Goal: Transaction & Acquisition: Obtain resource

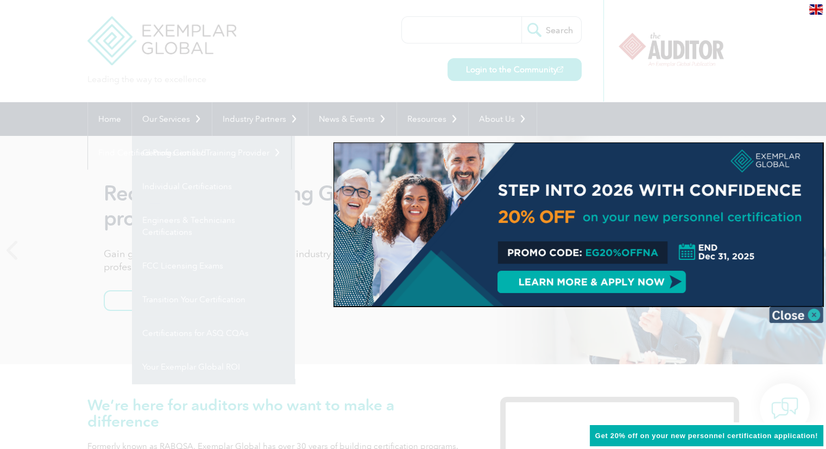
click at [817, 313] on img at bounding box center [796, 314] width 54 height 16
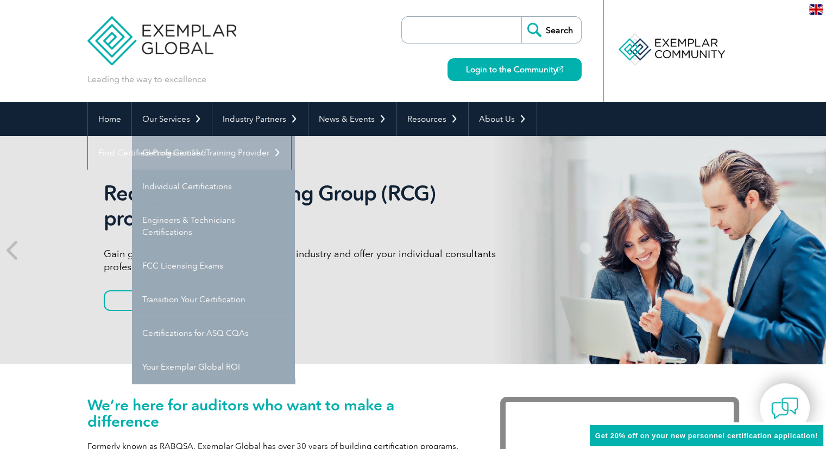
click at [212, 158] on link "Getting Certified" at bounding box center [213, 153] width 163 height 34
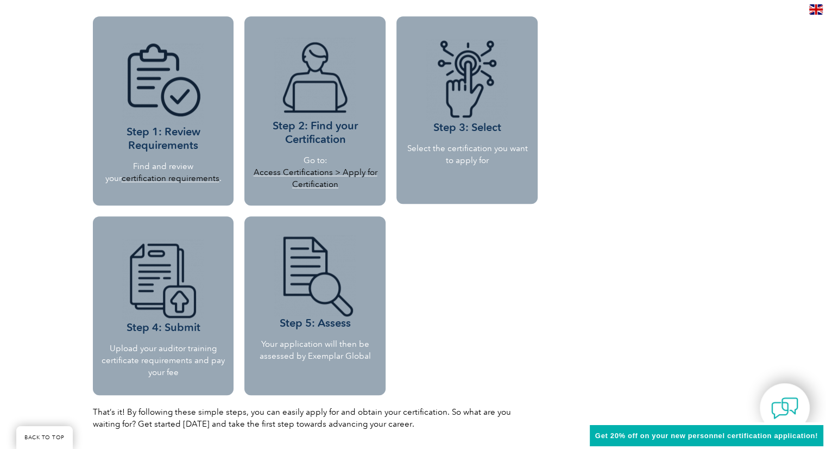
scroll to position [984, 0]
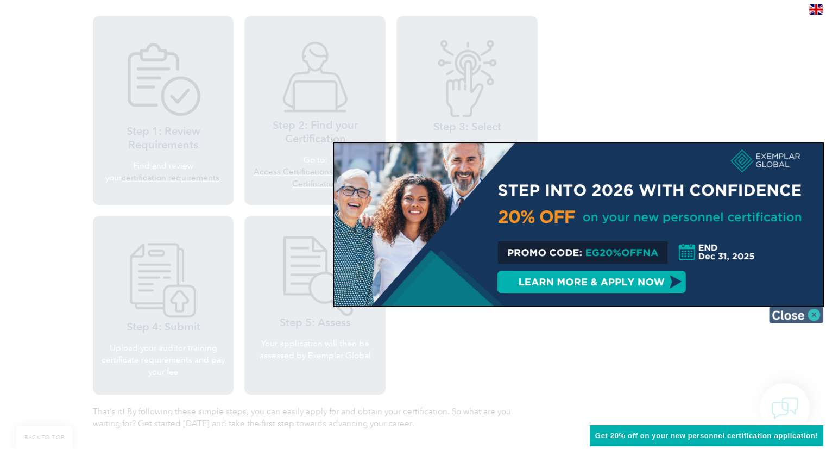
click at [805, 313] on img at bounding box center [796, 314] width 54 height 16
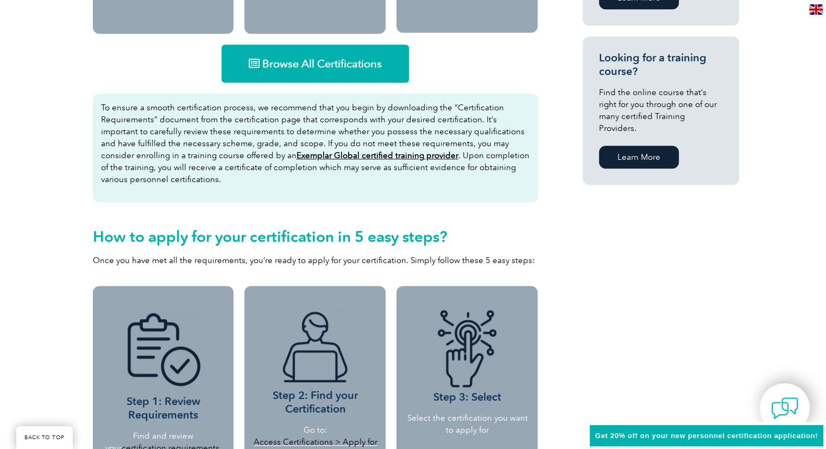
scroll to position [714, 0]
click at [324, 64] on span "Browse All Certifications" at bounding box center [321, 64] width 119 height 11
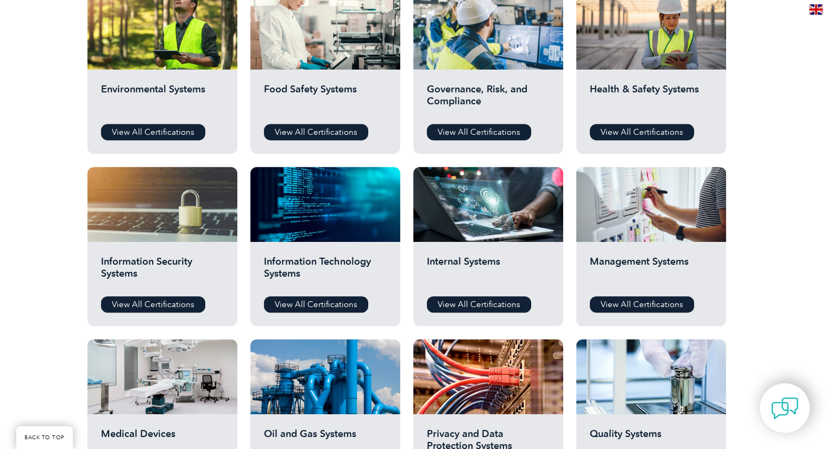
scroll to position [417, 0]
click at [192, 303] on link "View All Certifications" at bounding box center [153, 304] width 104 height 16
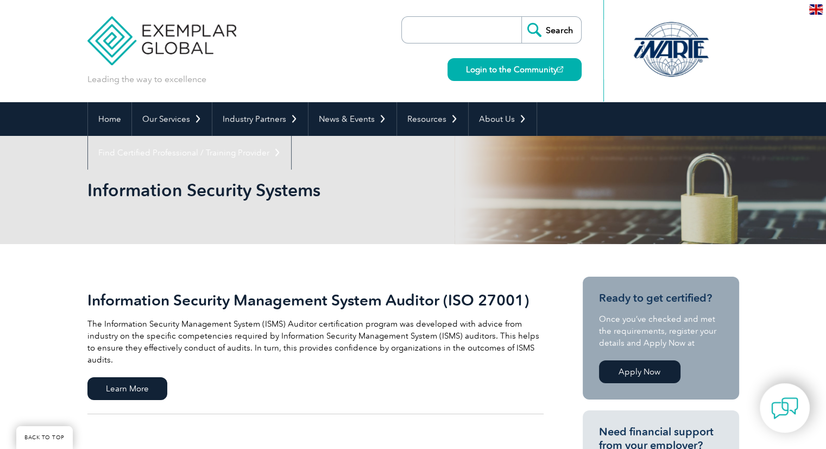
scroll to position [230, 0]
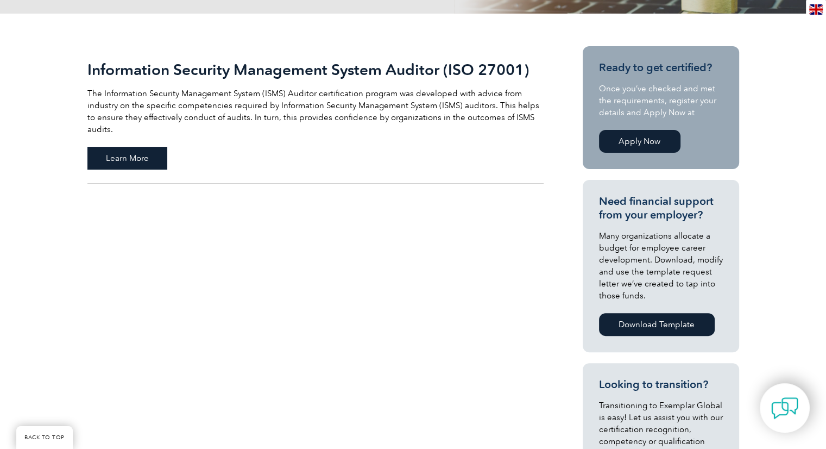
click at [141, 147] on span "Learn More" at bounding box center [127, 158] width 80 height 23
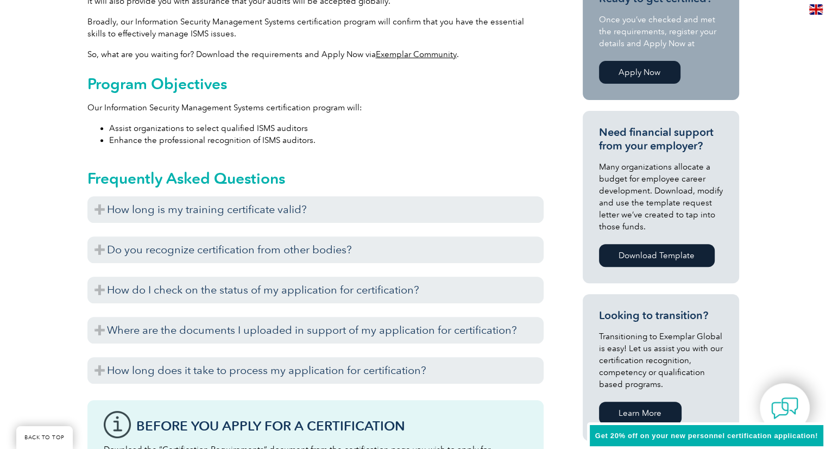
scroll to position [399, 0]
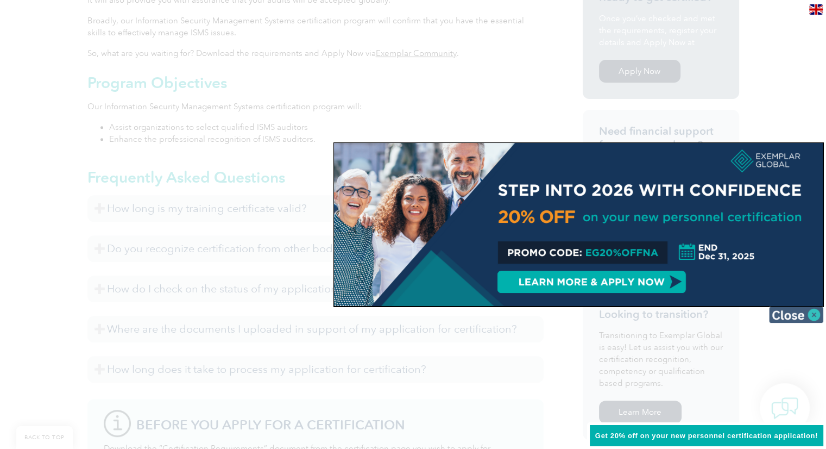
click at [810, 313] on img at bounding box center [796, 314] width 54 height 16
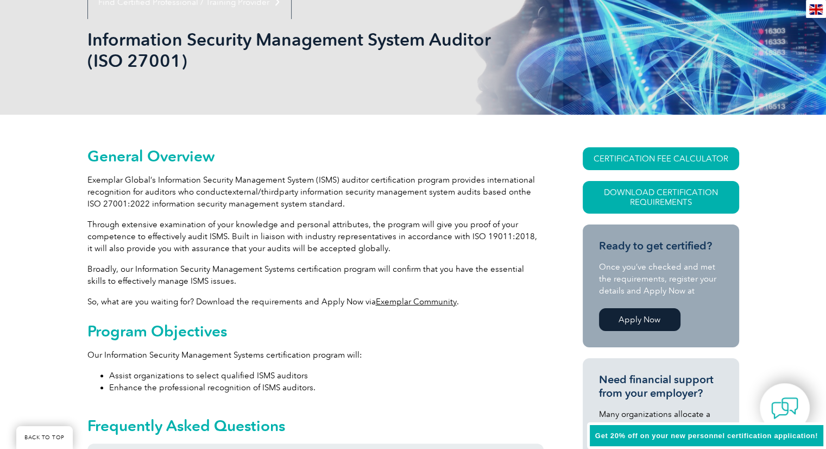
scroll to position [147, 0]
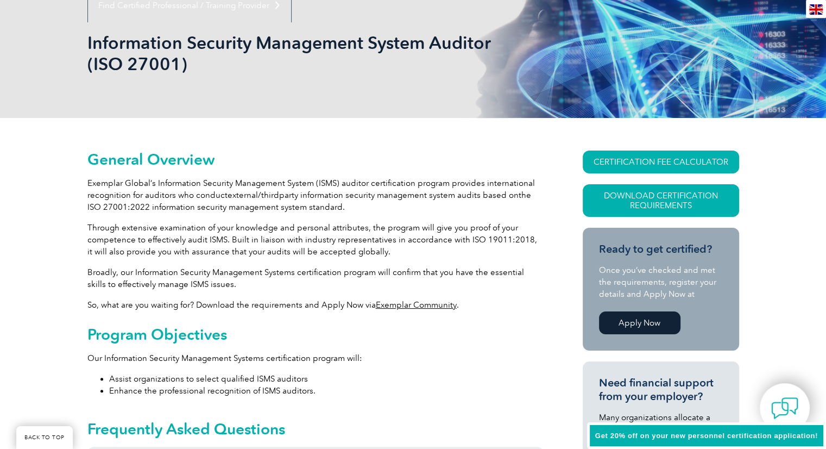
click at [621, 325] on link "Apply Now" at bounding box center [639, 322] width 81 height 23
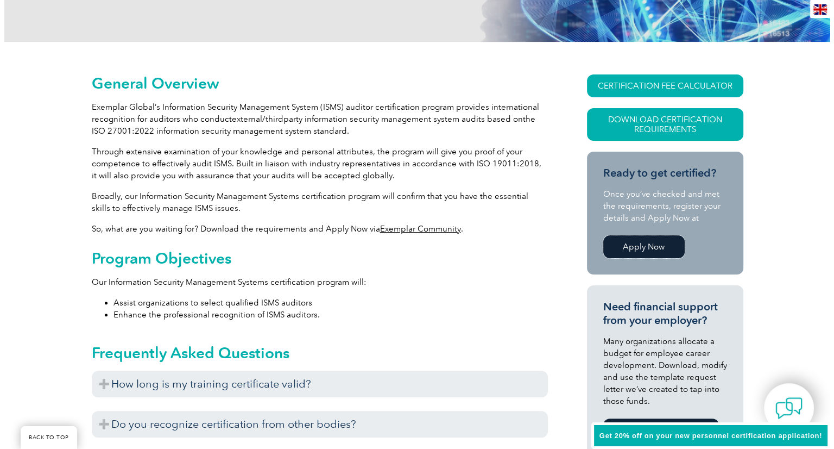
scroll to position [0, 0]
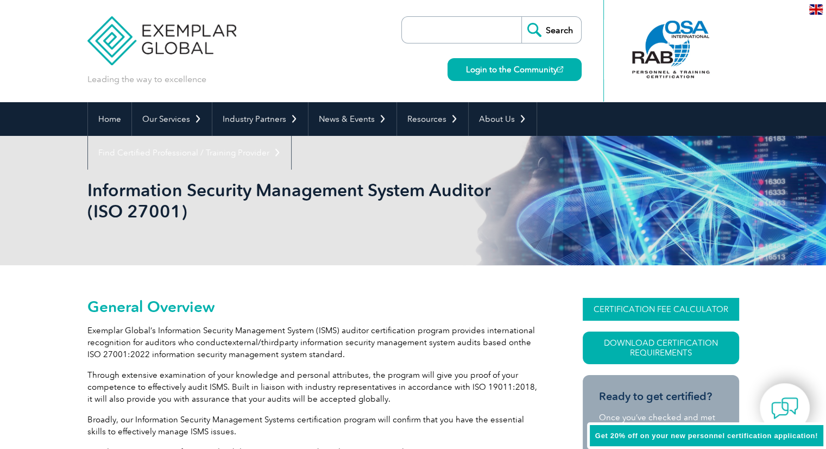
click at [619, 311] on link "CERTIFICATION FEE CALCULATOR" at bounding box center [661, 309] width 156 height 23
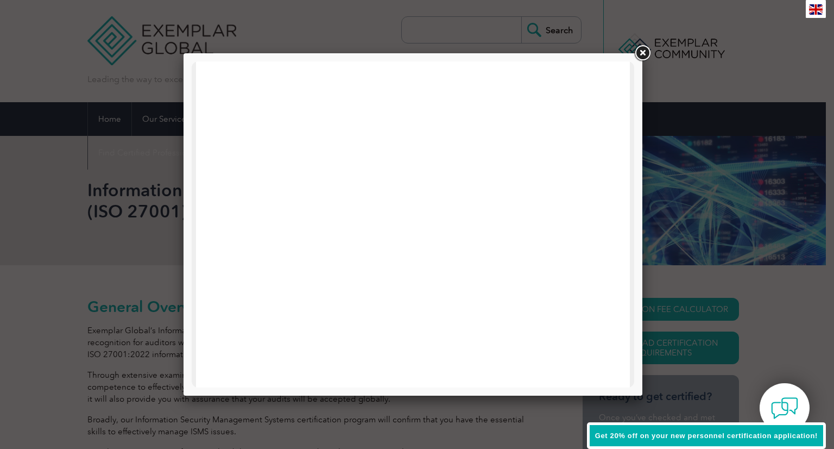
click at [393, 441] on div at bounding box center [417, 224] width 834 height 449
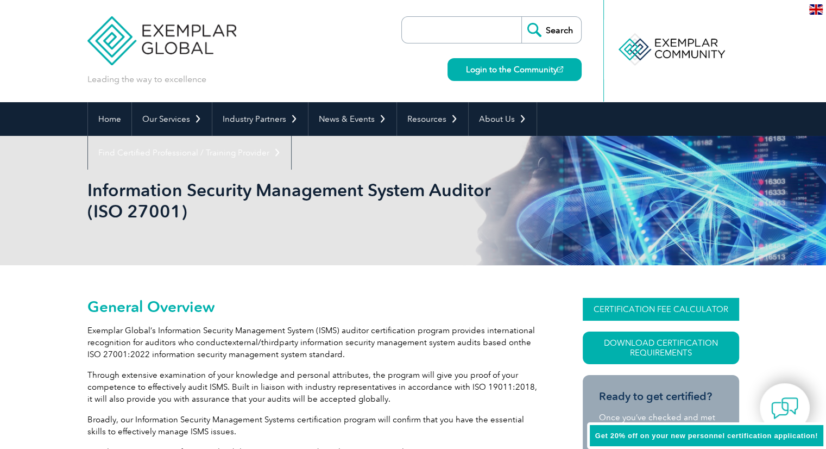
click at [631, 305] on link "CERTIFICATION FEE CALCULATOR" at bounding box center [661, 309] width 156 height 23
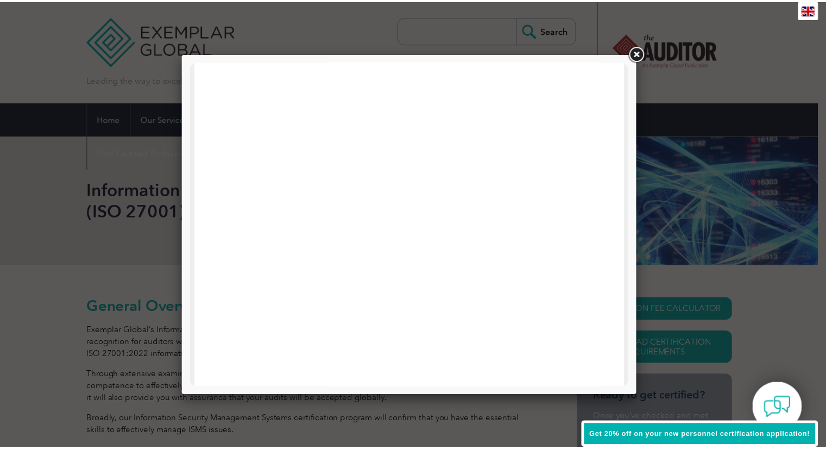
scroll to position [518, 0]
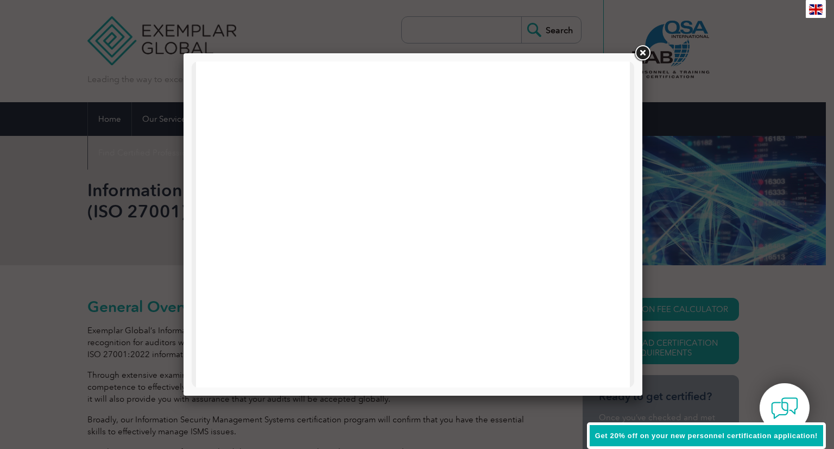
click at [644, 53] on link at bounding box center [643, 53] width 20 height 20
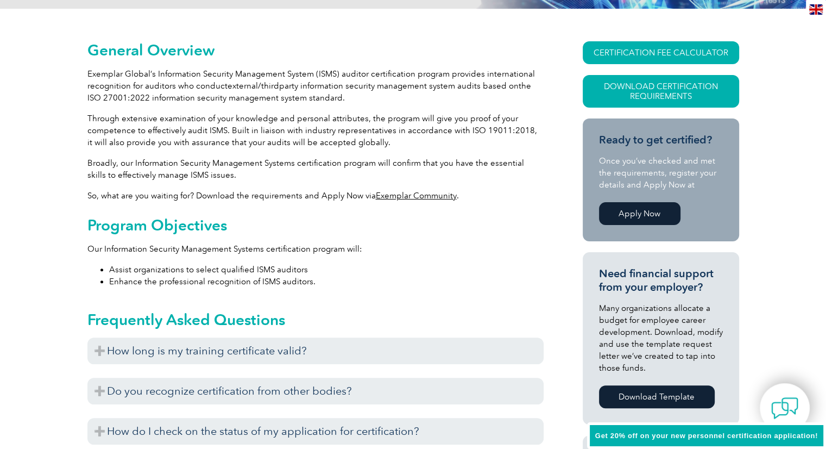
scroll to position [0, 0]
